Goal: Find contact information: Find contact information

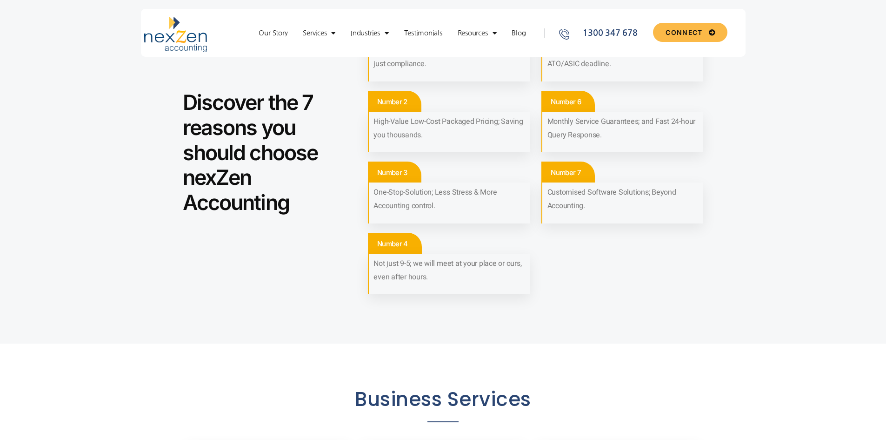
scroll to position [651, 0]
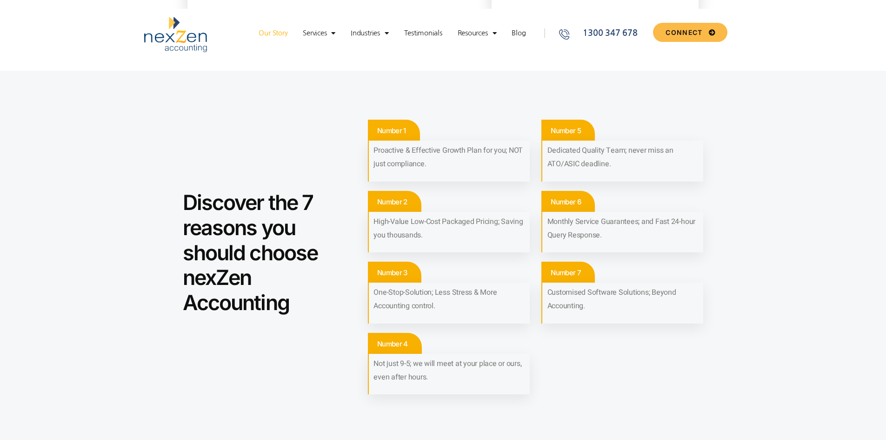
click at [274, 29] on link "Our Story" at bounding box center [273, 32] width 38 height 9
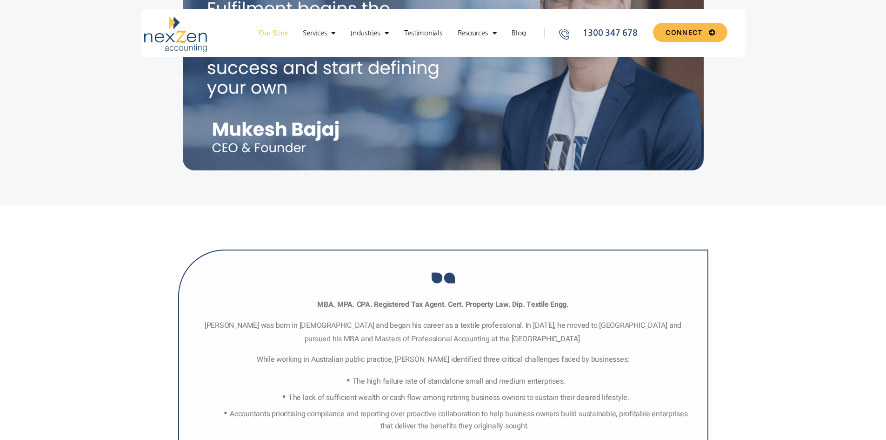
scroll to position [605, 0]
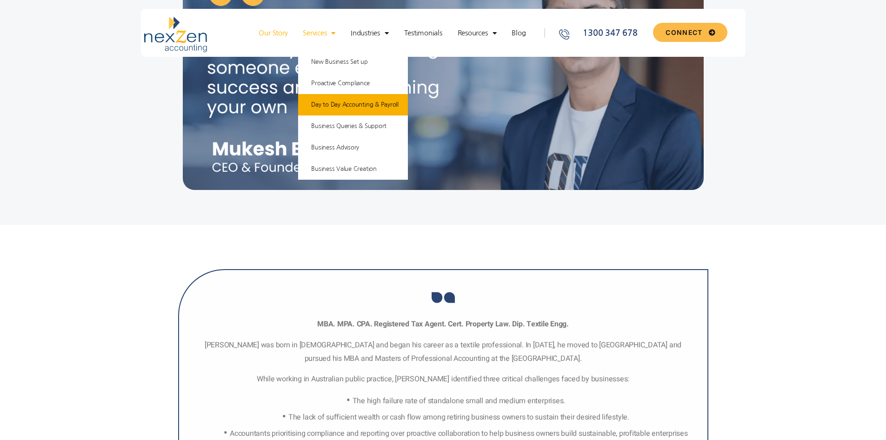
click at [326, 101] on link "Day to Day Accounting & Payroll" at bounding box center [353, 104] width 110 height 21
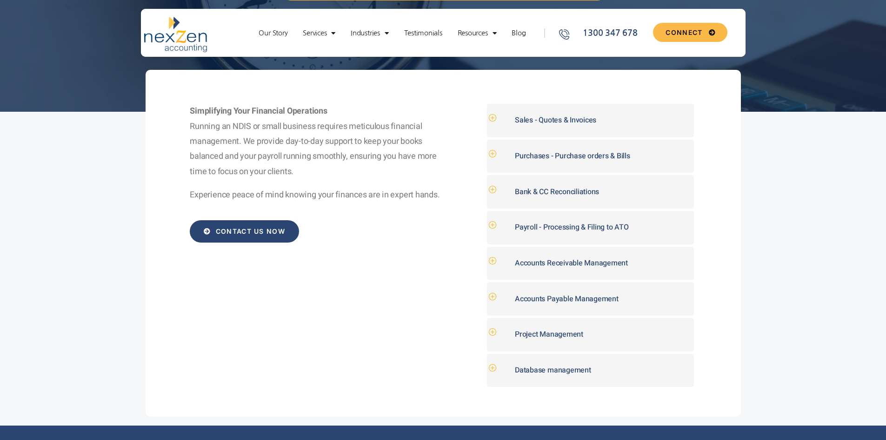
scroll to position [186, 0]
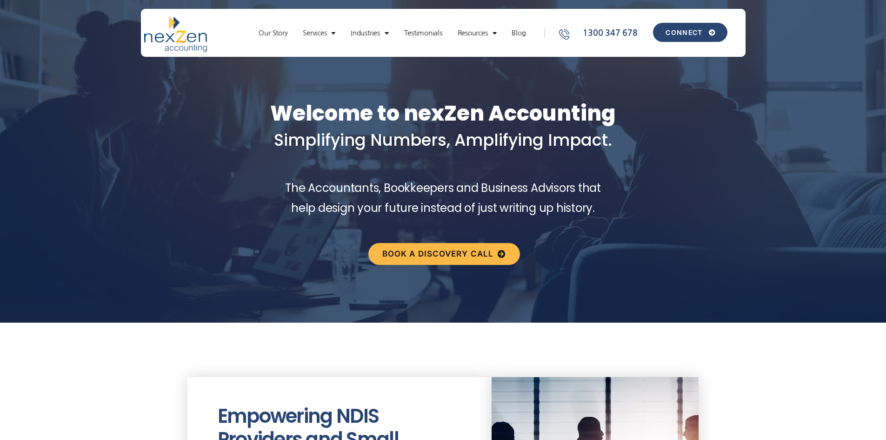
click at [680, 29] on span "CONNECT" at bounding box center [684, 32] width 37 height 7
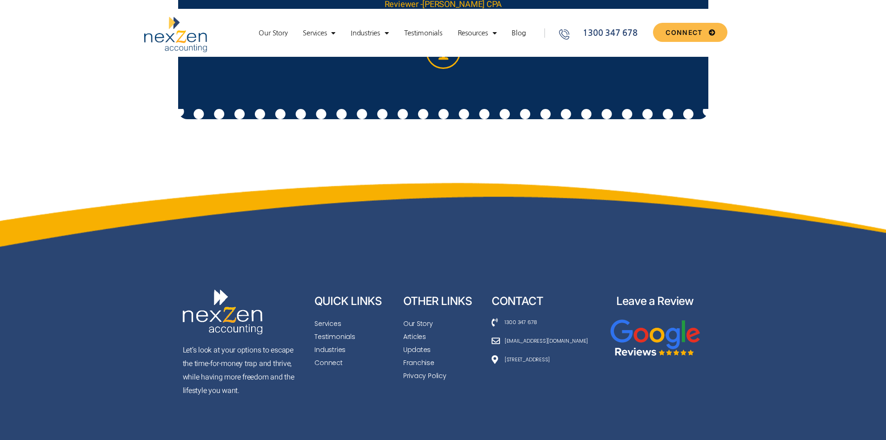
scroll to position [3735, 0]
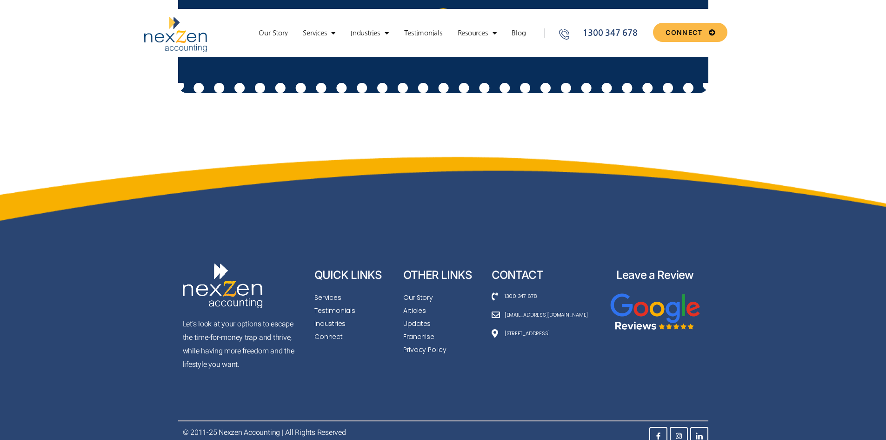
click at [546, 328] on span "[STREET_ADDRESS]" at bounding box center [525, 333] width 47 height 10
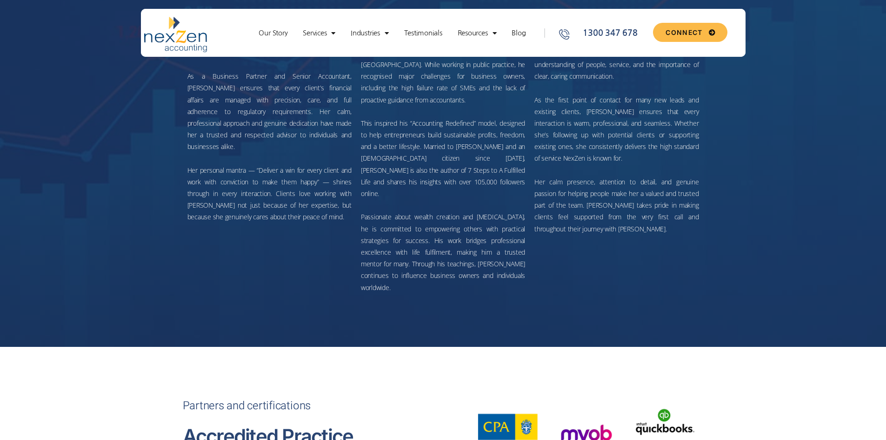
scroll to position [2619, 0]
